Goal: Find specific page/section: Find specific page/section

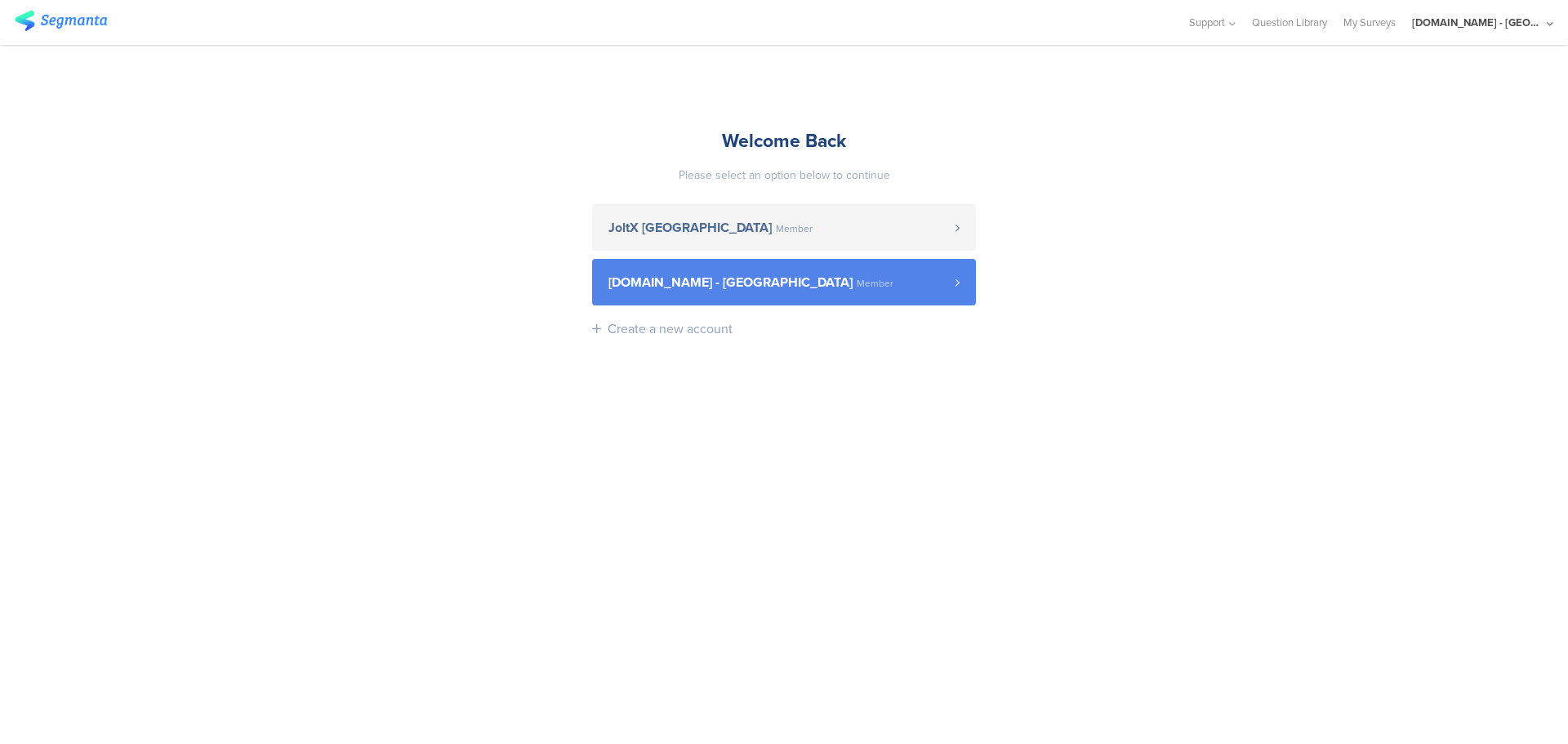
click at [917, 280] on span "[DOMAIN_NAME] - [GEOGRAPHIC_DATA] Member" at bounding box center [782, 282] width 348 height 13
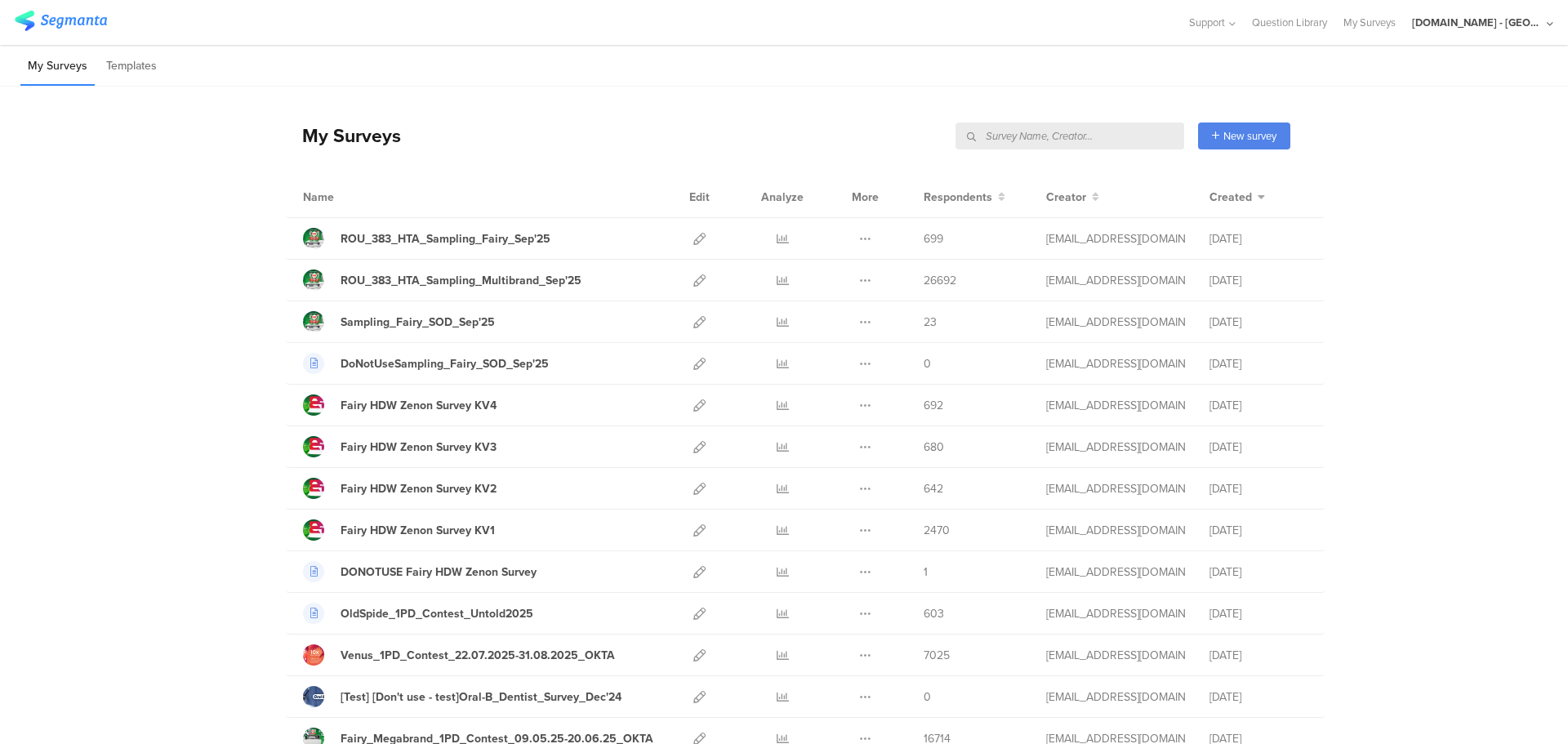
click at [1088, 136] on input "text" at bounding box center [1070, 136] width 229 height 27
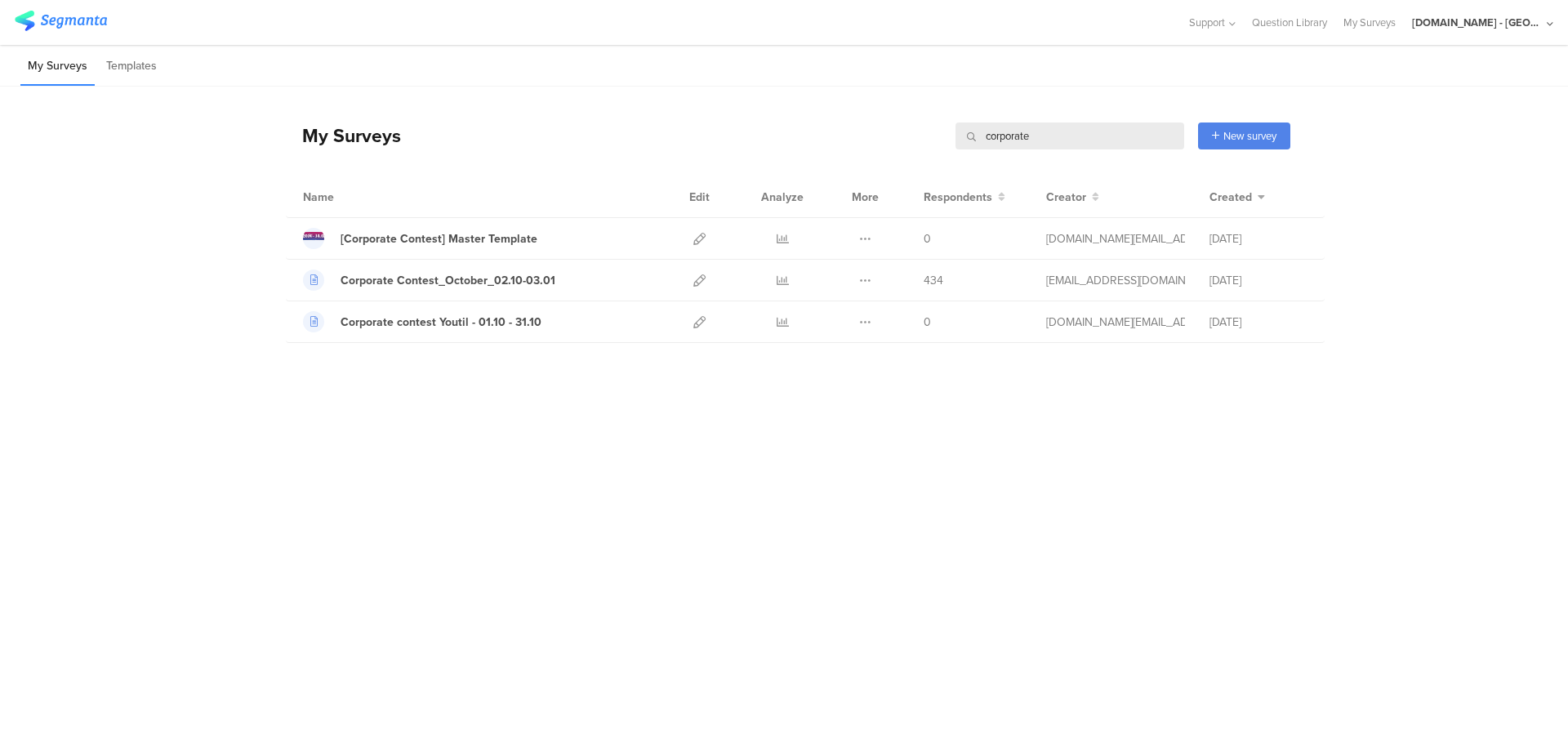
type input "corporate"
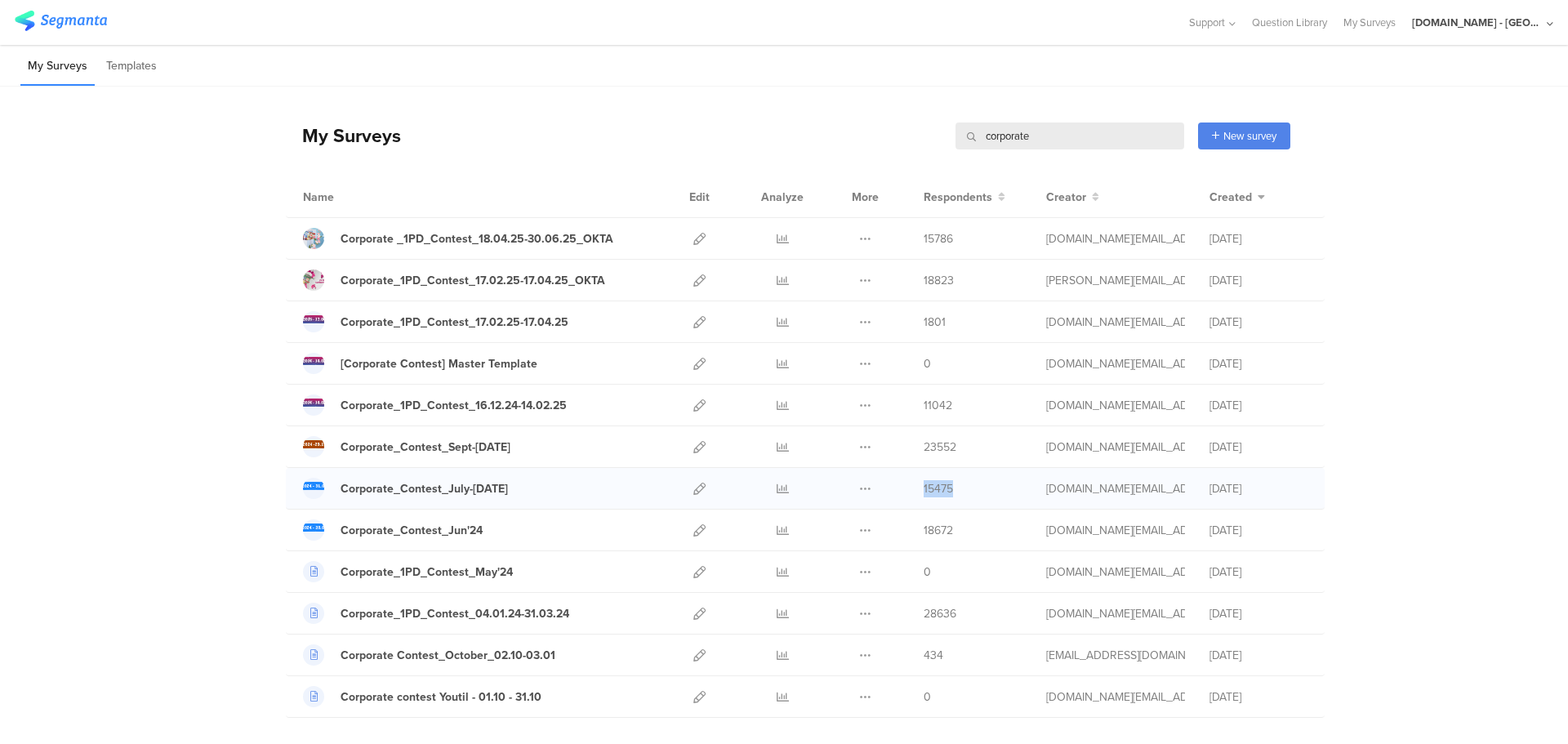
drag, startPoint x: 947, startPoint y: 486, endPoint x: 917, endPoint y: 487, distance: 30.0
click at [917, 487] on div "Corporate_Contest_July-[DATE] Duplicate Export" at bounding box center [805, 488] width 1039 height 41
drag, startPoint x: 1031, startPoint y: 136, endPoint x: 972, endPoint y: 136, distance: 59.0
click at [972, 136] on input "corporate" at bounding box center [1070, 136] width 229 height 27
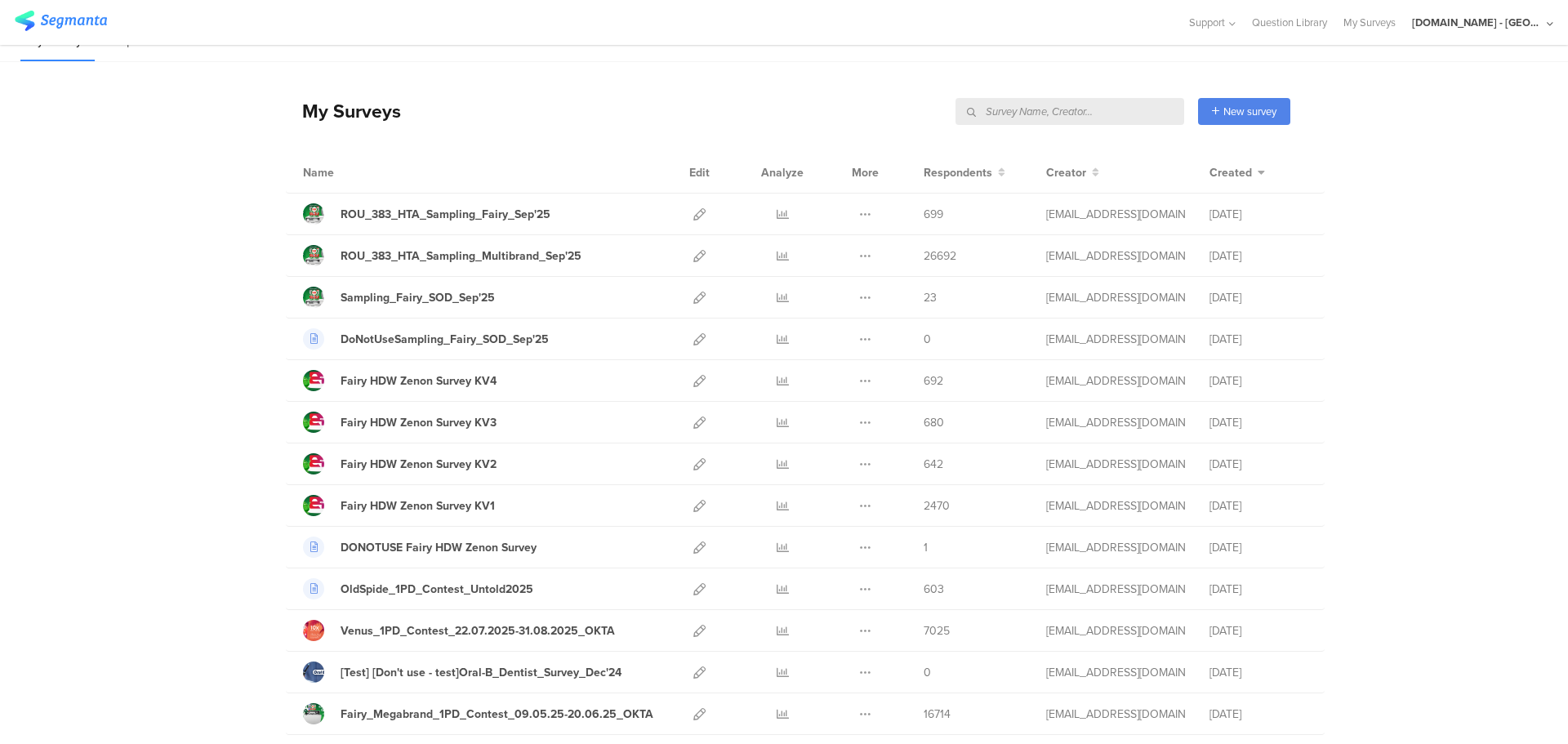
scroll to position [25, 0]
